Goal: Register for event/course

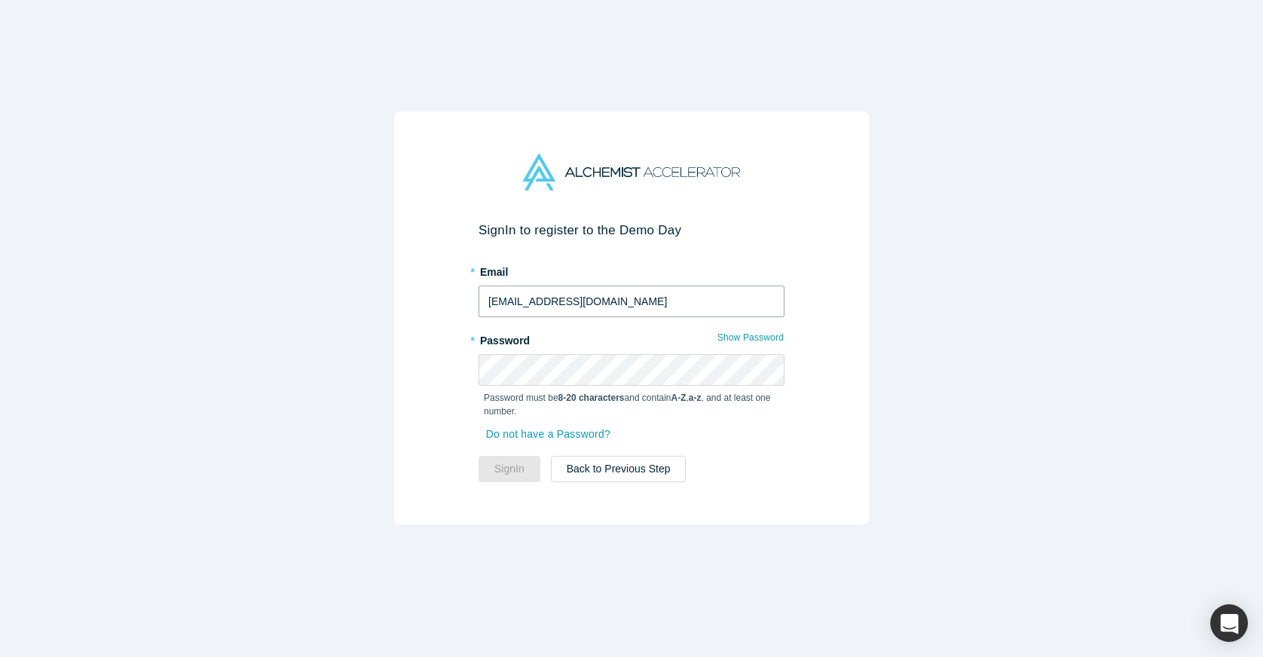
type input "[EMAIL_ADDRESS][DOMAIN_NAME]"
click at [509, 468] on button "Sign In" at bounding box center [510, 469] width 62 height 26
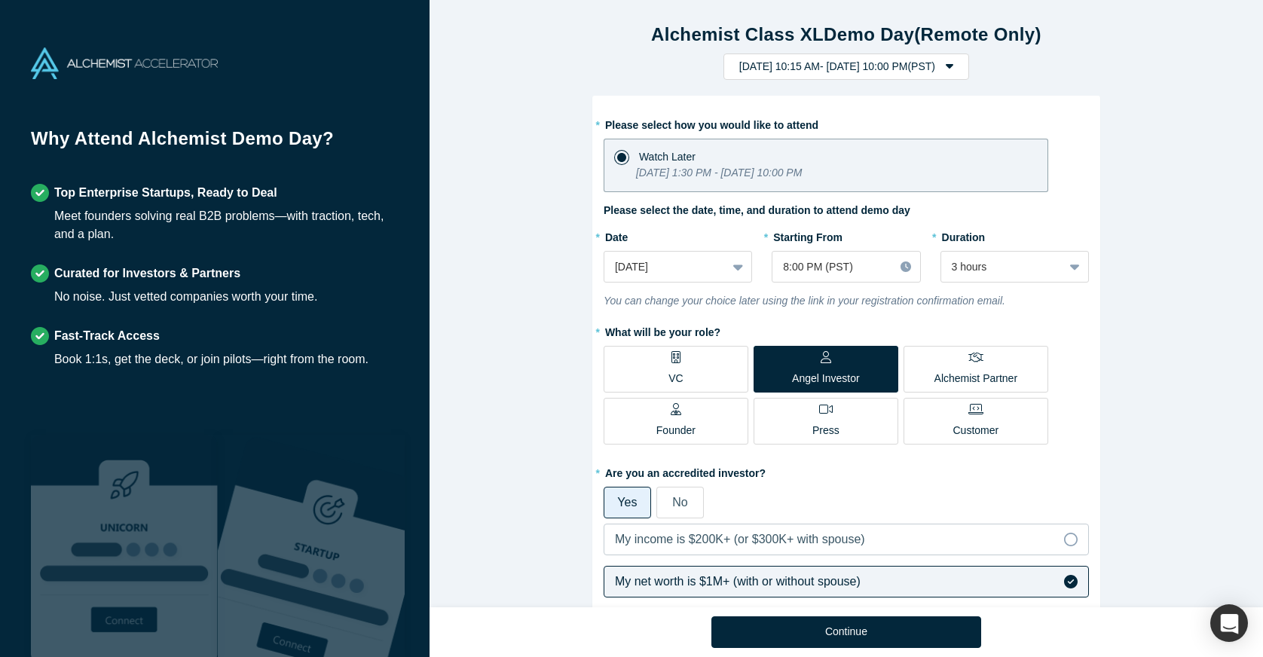
click at [598, 281] on div "* Please select how you would like to attend Watch Later [DATE] 1:30 PM - [DATE…" at bounding box center [846, 474] width 508 height 756
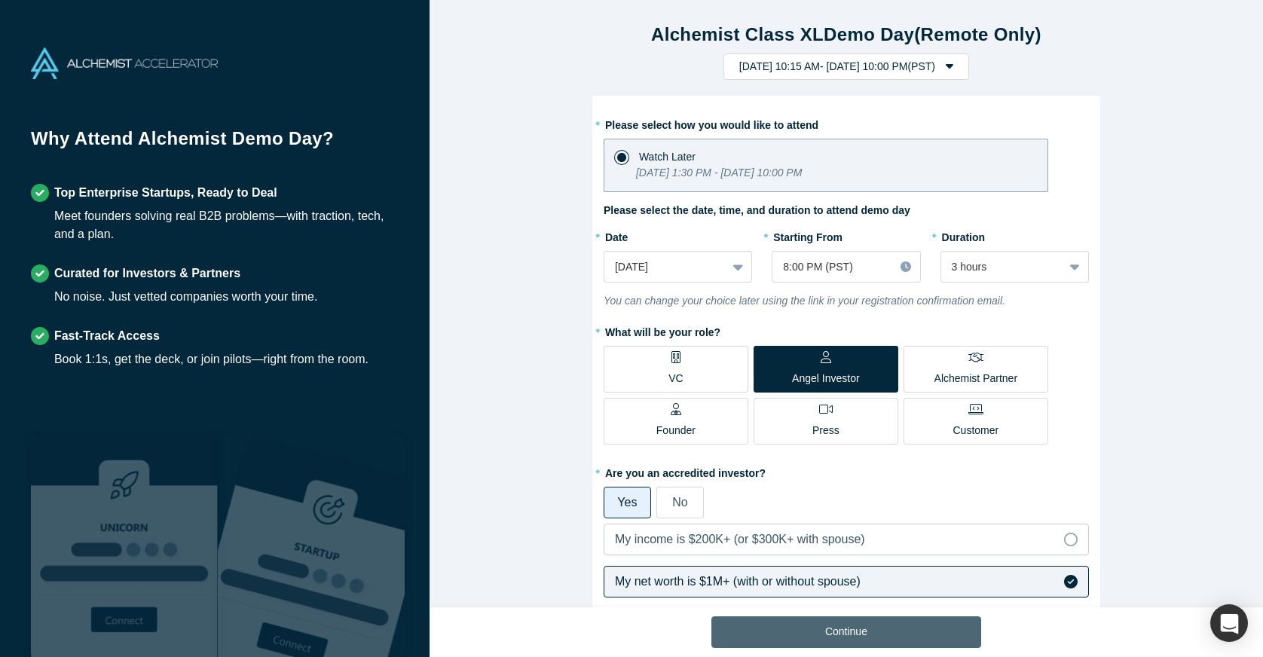
click at [846, 632] on button "Continue" at bounding box center [846, 632] width 270 height 32
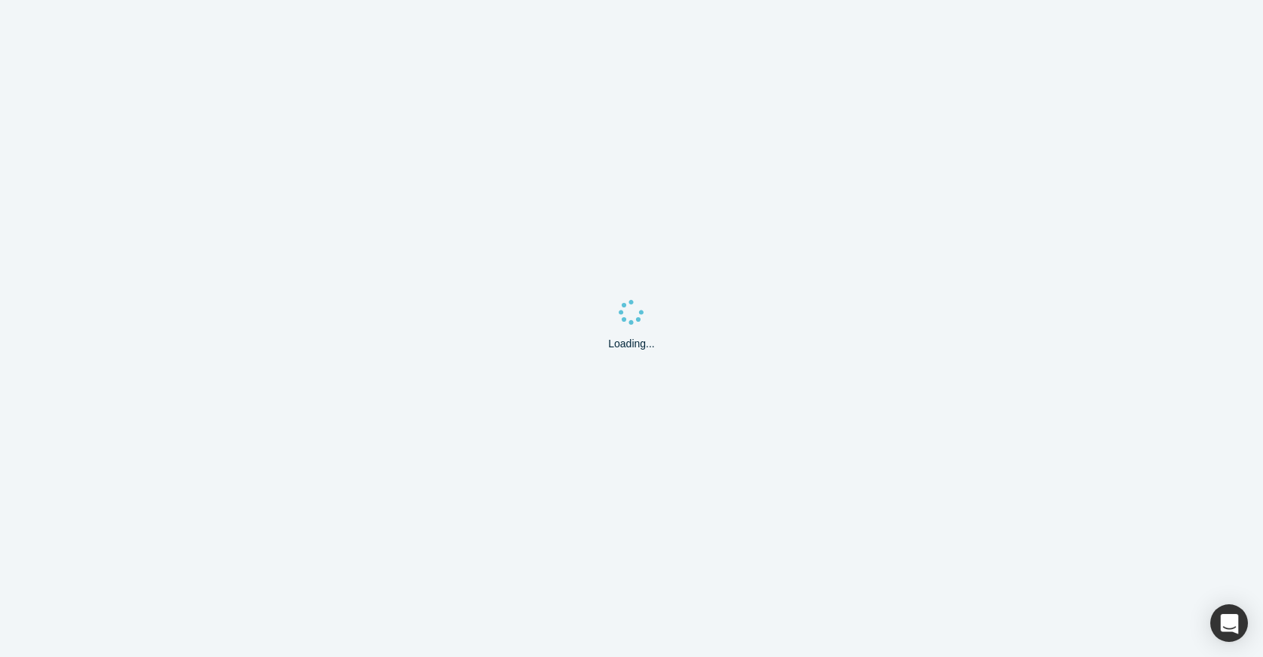
click at [846, 632] on div "Loading..." at bounding box center [631, 328] width 1263 height 657
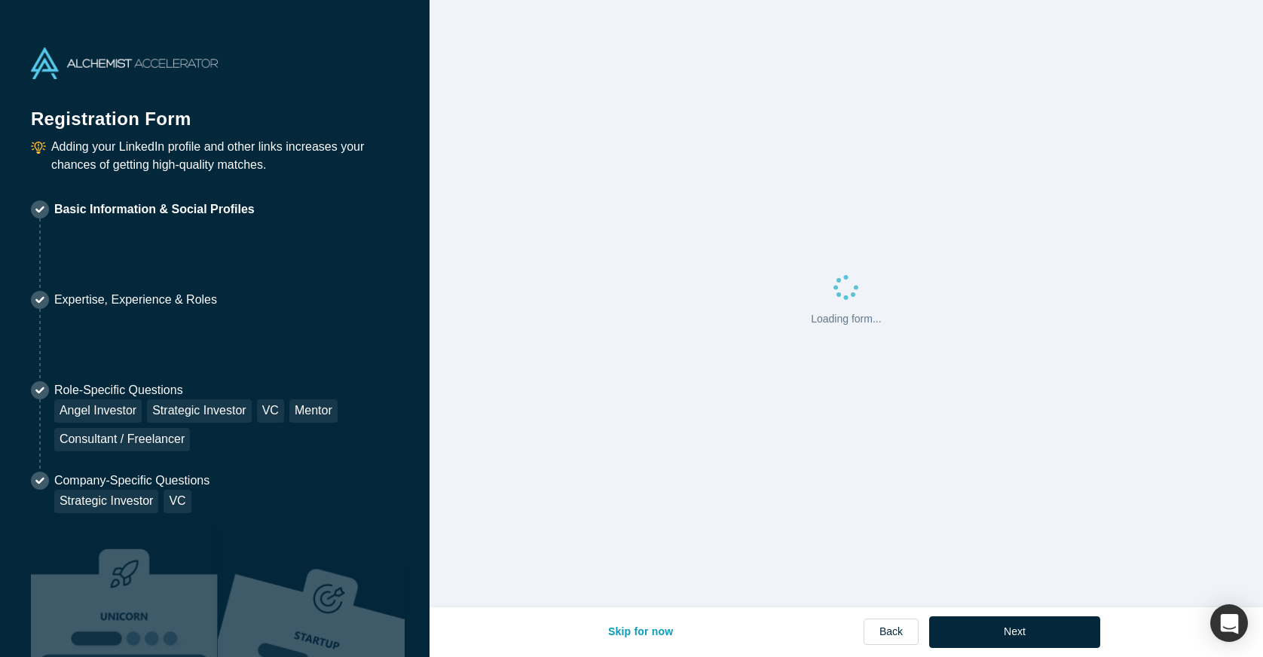
select select "US"
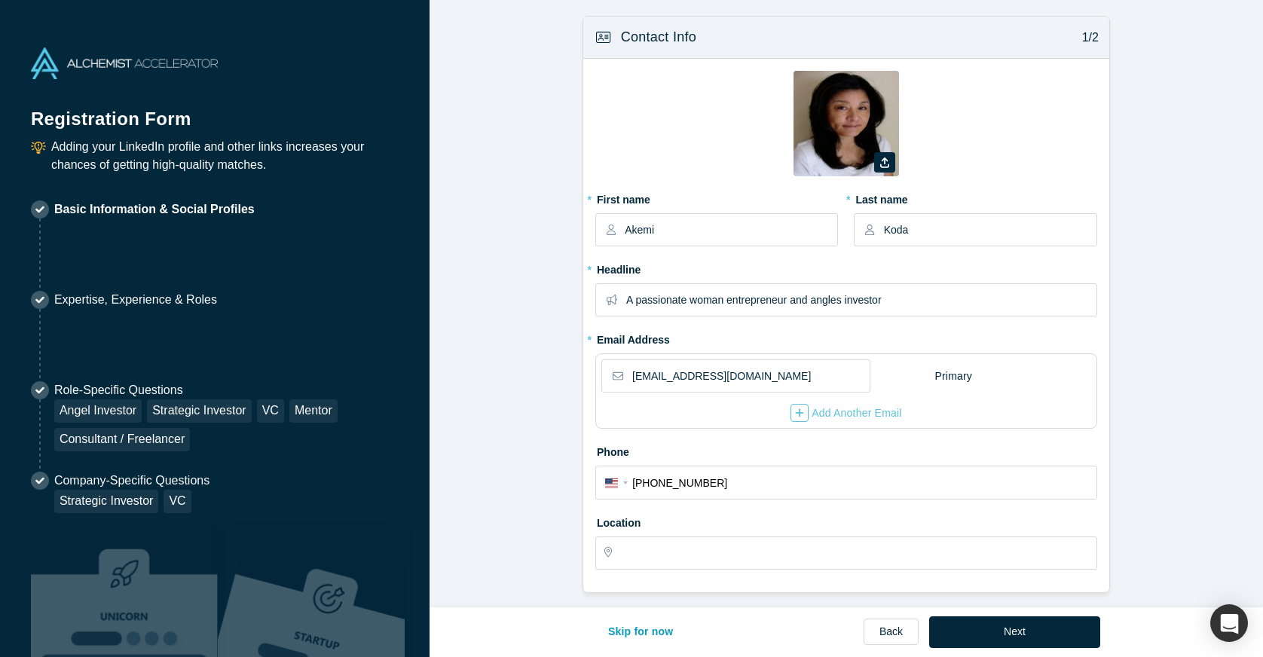
type input "[GEOGRAPHIC_DATA], [GEOGRAPHIC_DATA], [GEOGRAPHIC_DATA]"
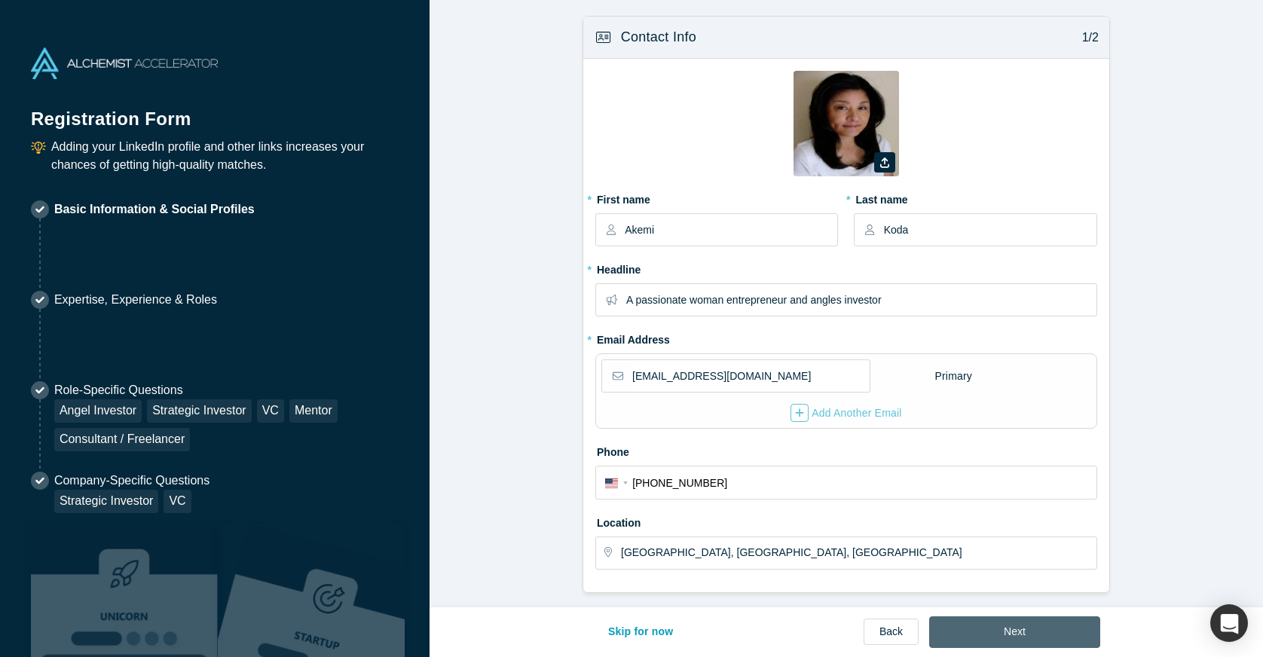
click at [1026, 631] on button "Next" at bounding box center [1014, 632] width 171 height 32
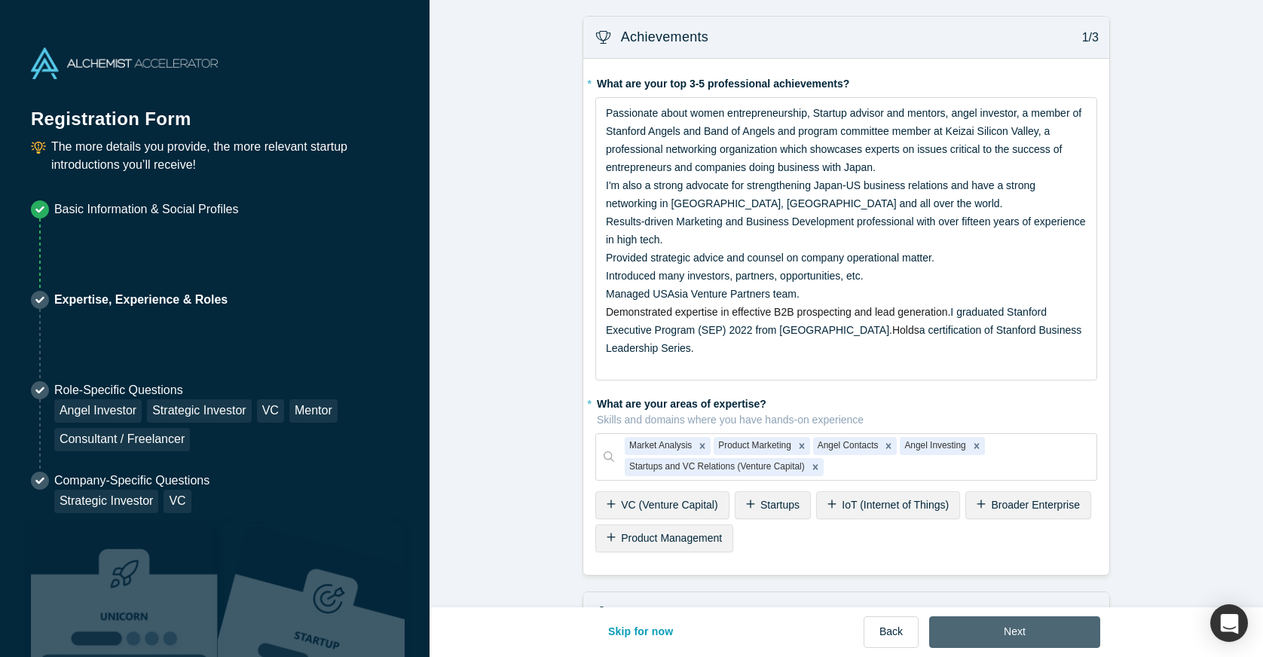
click at [1026, 631] on button "Next" at bounding box center [1014, 632] width 171 height 32
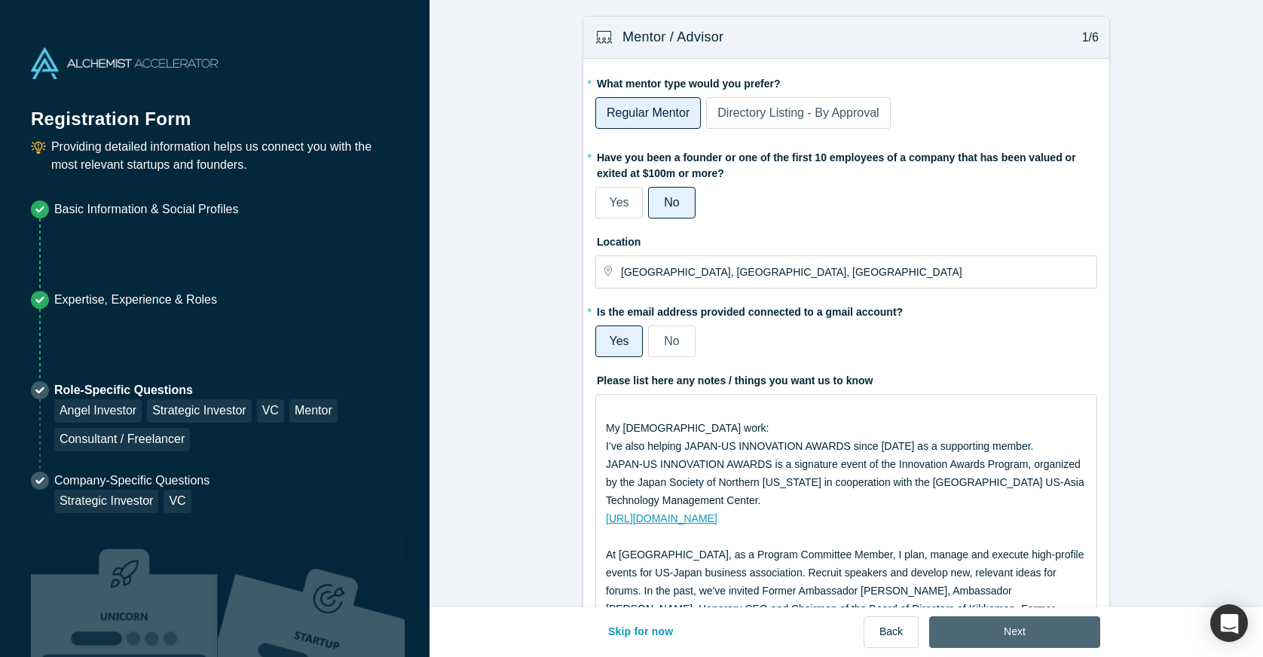
click at [1026, 631] on button "Next" at bounding box center [1014, 632] width 171 height 32
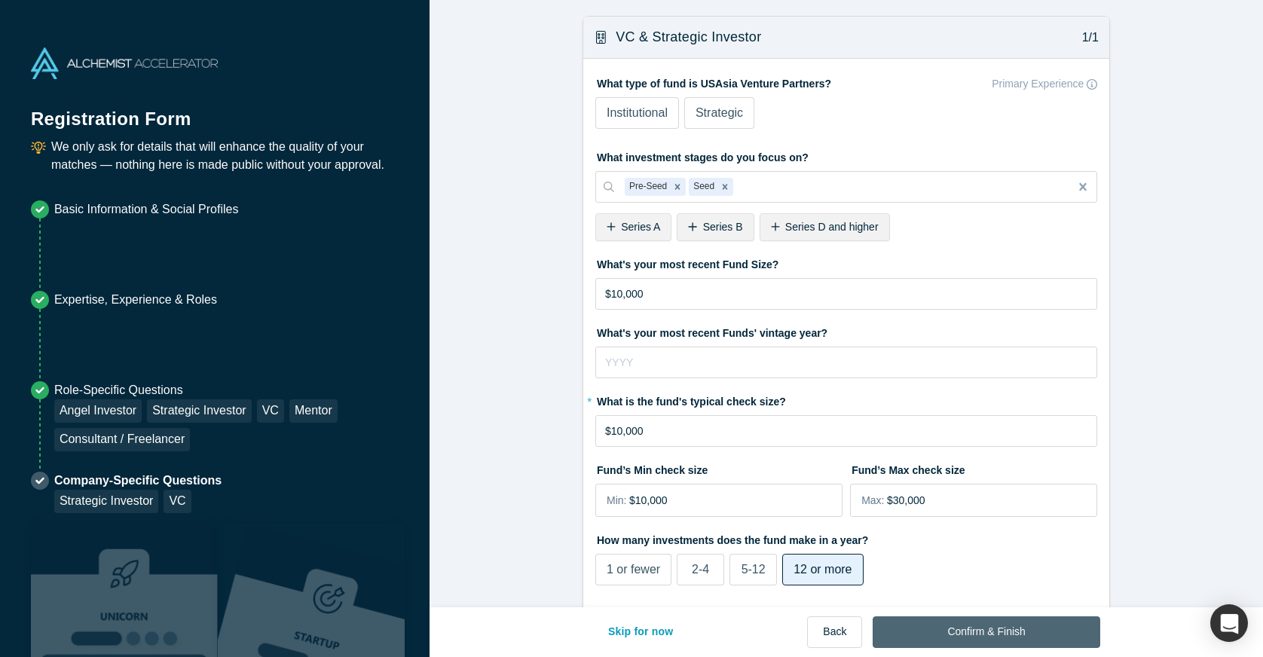
click at [1026, 631] on button "Confirm & Finish" at bounding box center [986, 632] width 227 height 32
